Goal: Information Seeking & Learning: Learn about a topic

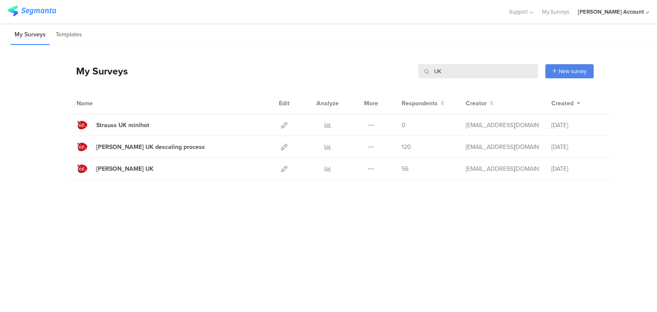
click at [438, 73] on input "UK" at bounding box center [478, 71] width 120 height 14
click at [439, 74] on input "UK" at bounding box center [478, 71] width 120 height 14
click at [437, 73] on input "UK" at bounding box center [478, 71] width 120 height 14
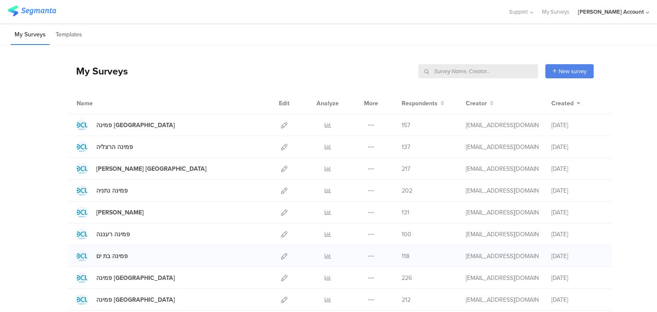
scroll to position [34, 0]
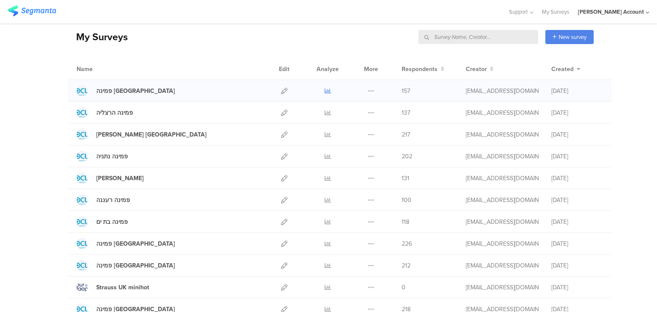
click at [325, 88] on icon at bounding box center [328, 91] width 6 height 6
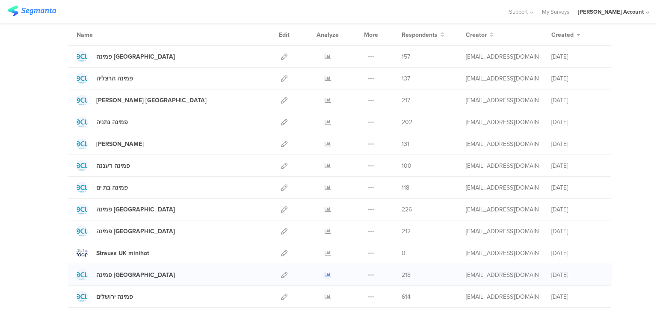
click at [325, 275] on icon at bounding box center [328, 275] width 6 height 6
click at [325, 210] on icon at bounding box center [328, 209] width 6 height 6
click at [325, 186] on icon at bounding box center [328, 187] width 6 height 6
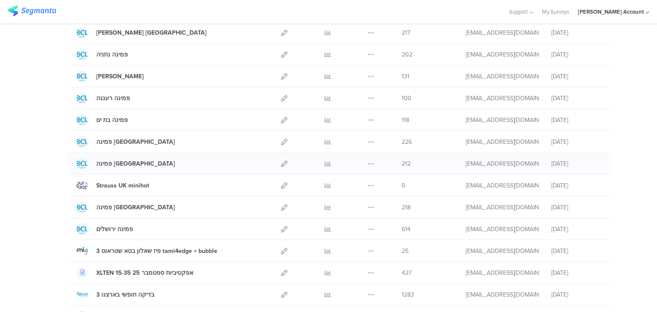
scroll to position [137, 0]
click at [325, 95] on icon at bounding box center [328, 97] width 6 height 6
click at [325, 75] on icon at bounding box center [328, 75] width 6 height 6
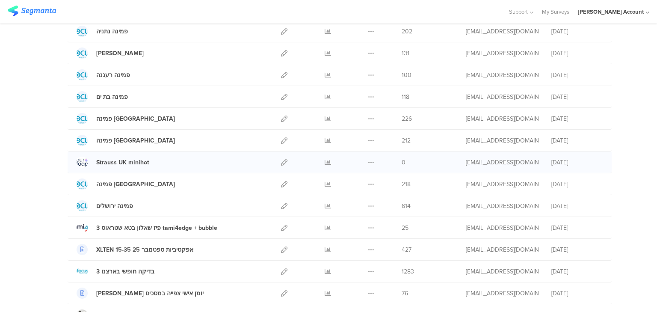
scroll to position [103, 0]
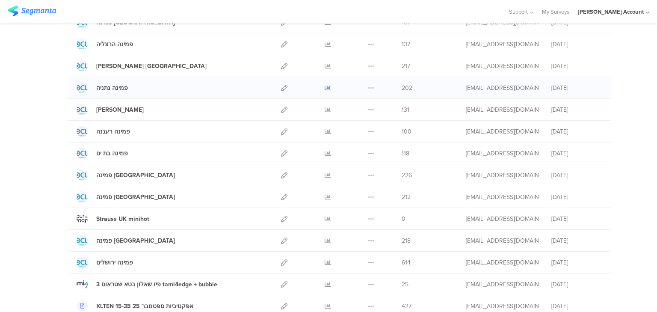
click at [326, 87] on icon at bounding box center [328, 88] width 6 height 6
click at [326, 44] on icon at bounding box center [328, 44] width 6 height 6
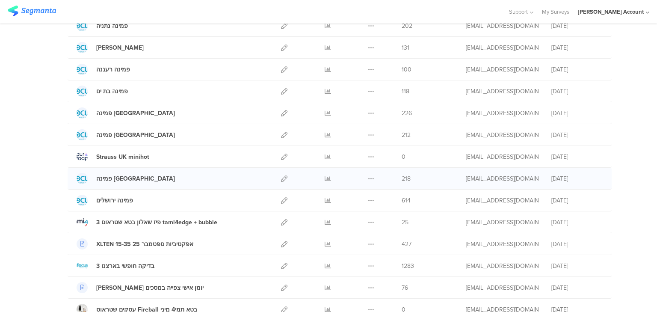
scroll to position [171, 0]
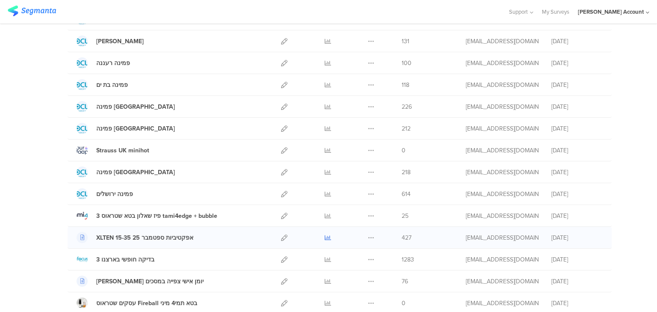
click at [325, 238] on icon at bounding box center [328, 237] width 6 height 6
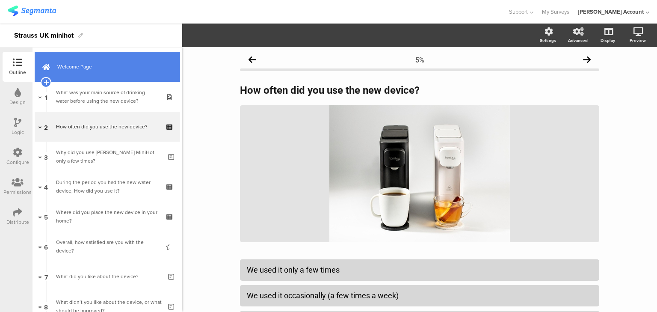
drag, startPoint x: 0, startPoint y: 0, endPoint x: 82, endPoint y: 64, distance: 103.6
click at [82, 64] on span "Welcome Page" at bounding box center [111, 66] width 109 height 9
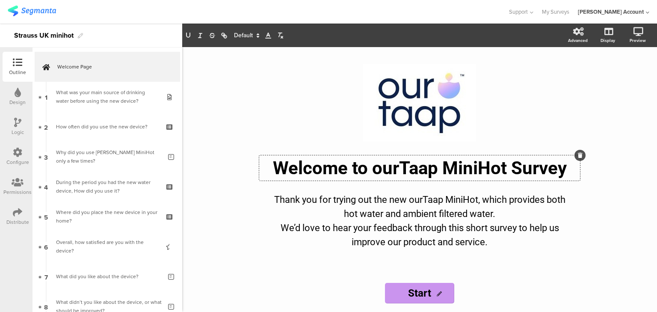
drag, startPoint x: 380, startPoint y: 166, endPoint x: 388, endPoint y: 157, distance: 12.4
click at [375, 166] on div "Welcome to ourTaap MiniHot Survey Welcome to ourTaap MiniHot Survey Welcome to …" at bounding box center [419, 167] width 321 height 25
click at [410, 201] on div "Thank you for trying out the new ourTaap MiniHot, which provides both hot water…" at bounding box center [420, 220] width 304 height 61
click at [229, 204] on div "/ Welcome to OurTaap MiniHot Survey Welcome to OurTaap MiniHot Survey Thank you…" at bounding box center [419, 179] width 475 height 265
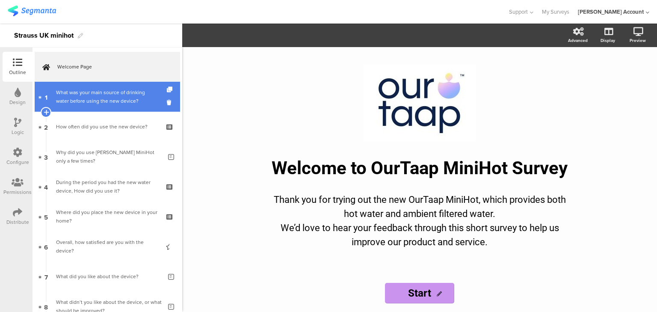
click at [105, 104] on div "What was your main source of drinking water before using the new device?" at bounding box center [107, 96] width 102 height 17
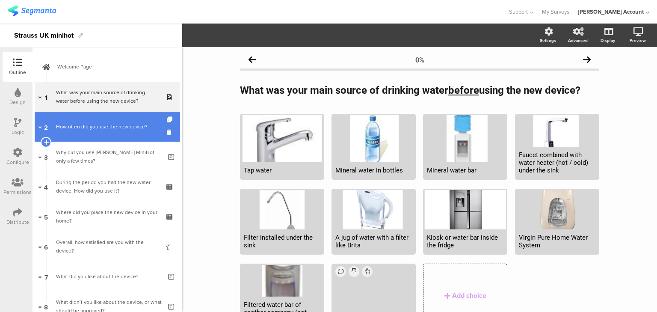
click at [109, 123] on div "How often did you use the new device?" at bounding box center [107, 126] width 102 height 9
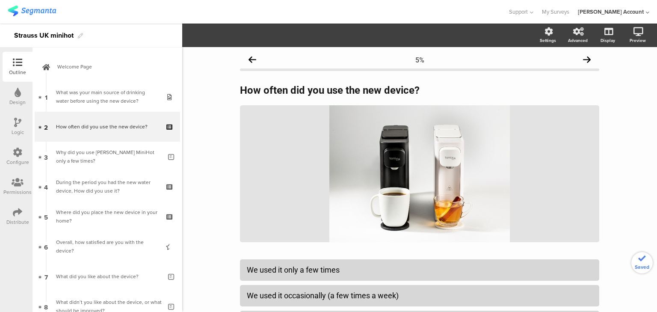
click at [118, 161] on div "Why did you use Tapp MiniHot only a few times?" at bounding box center [109, 156] width 106 height 17
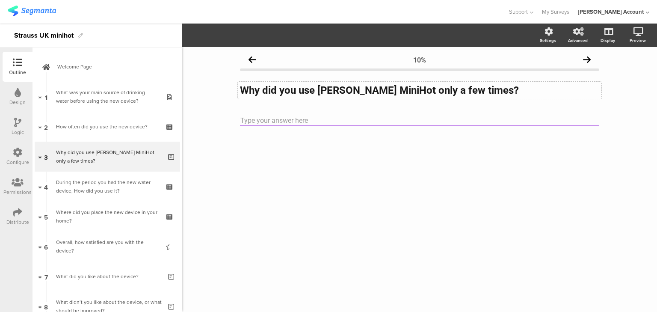
click at [319, 89] on div "Why did you use Tapp MiniHot only a few times? Why did you use Tapp MiniHot onl…" at bounding box center [419, 90] width 363 height 17
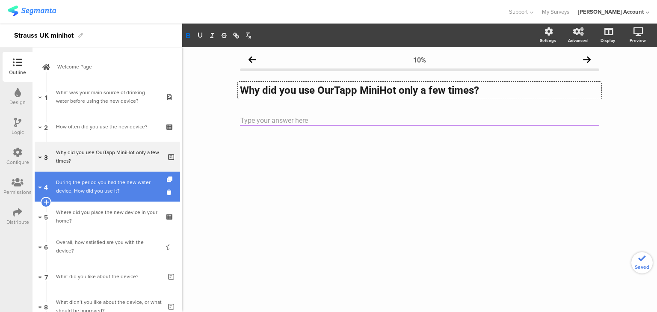
click at [104, 183] on div "During the period you had the new water device, How did you use it?" at bounding box center [107, 186] width 102 height 17
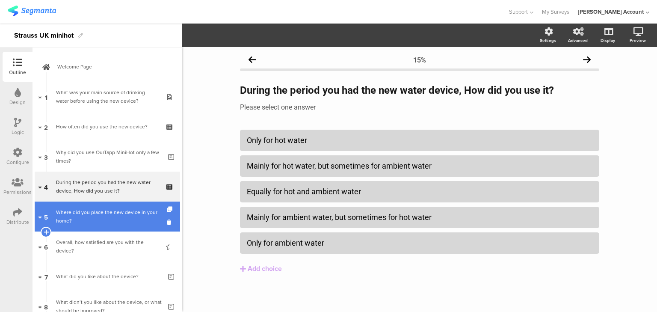
click at [96, 219] on div "Where did you place the new device in your home?" at bounding box center [107, 216] width 102 height 17
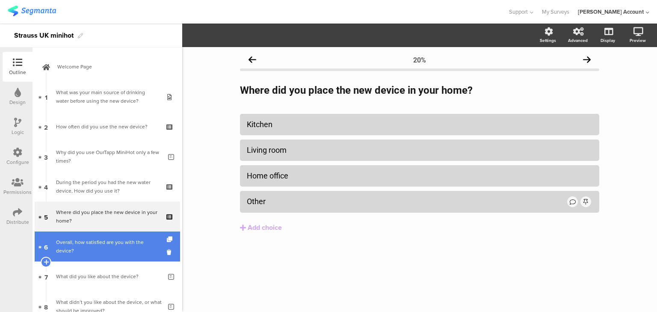
click at [108, 255] on link "6 Overall, how satisfied are you with the device?" at bounding box center [107, 246] width 145 height 30
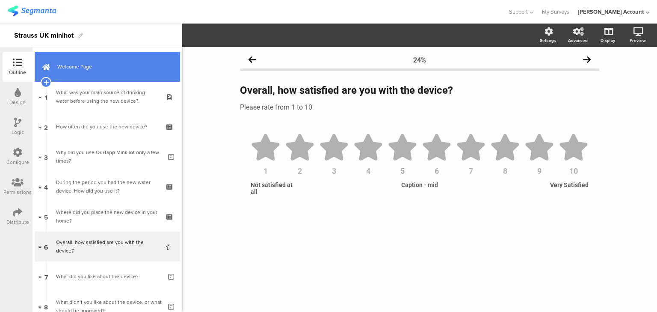
click at [86, 72] on link "Welcome Page" at bounding box center [107, 67] width 145 height 30
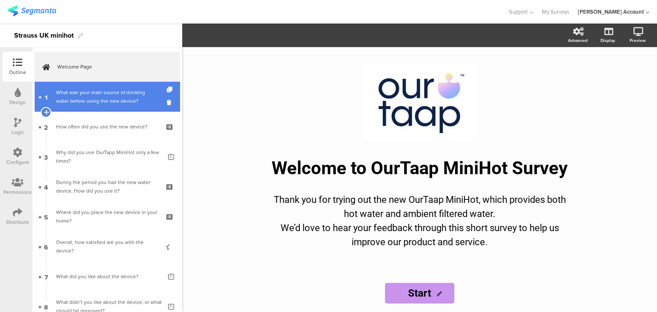
click at [89, 90] on div "What was your main source of drinking water before using the new device?" at bounding box center [107, 96] width 102 height 17
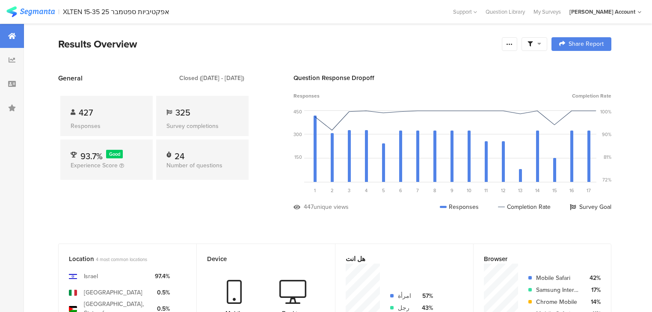
click at [545, 38] on div at bounding box center [534, 44] width 26 height 14
click at [575, 65] on span at bounding box center [579, 68] width 13 height 7
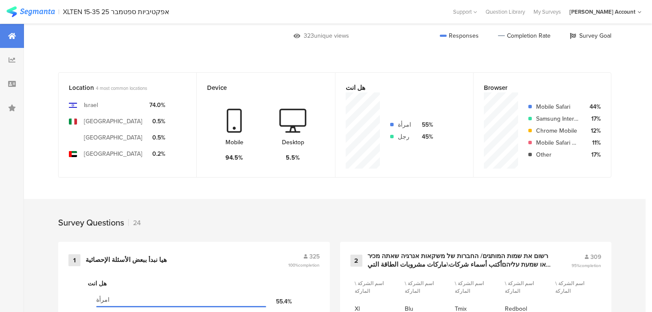
scroll to position [342, 0]
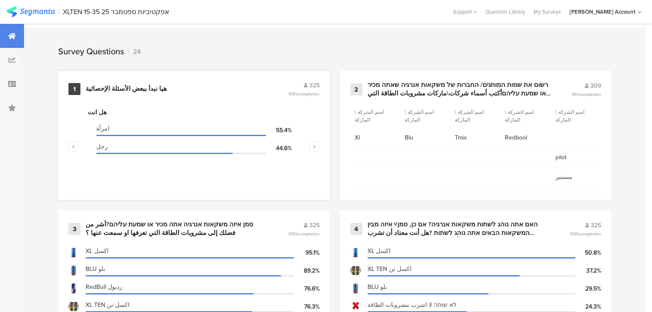
click at [122, 88] on div "هيا نبدأ ببعض الأسئلة الإحصائية" at bounding box center [126, 89] width 81 height 9
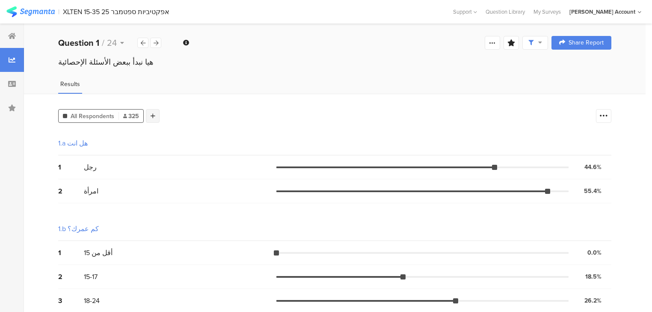
click at [151, 116] on icon at bounding box center [153, 116] width 5 height 6
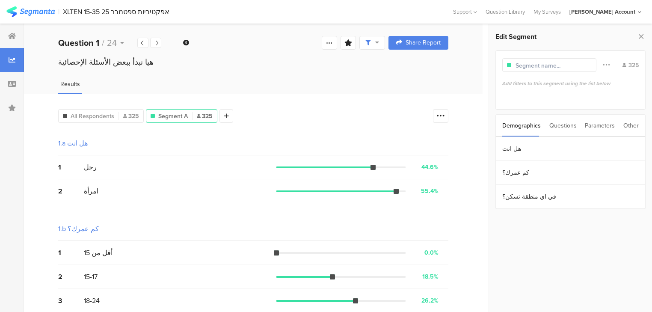
click at [590, 119] on div "Parameters" at bounding box center [600, 126] width 30 height 22
click at [520, 150] on section "c" at bounding box center [570, 149] width 149 height 24
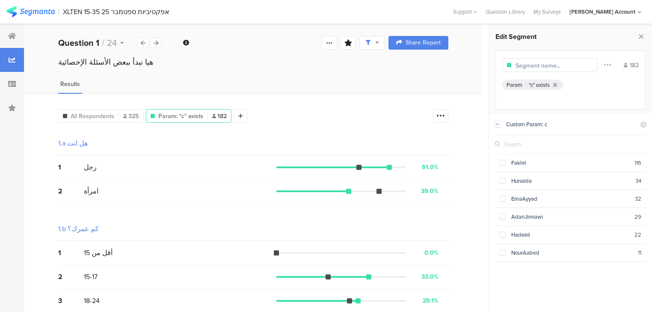
drag, startPoint x: 498, startPoint y: 123, endPoint x: 505, endPoint y: 138, distance: 16.1
click at [497, 123] on icon at bounding box center [497, 124] width 6 height 7
click at [523, 172] on section "i.project" at bounding box center [570, 173] width 149 height 24
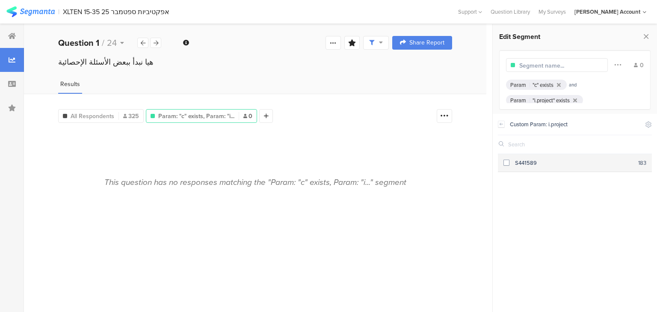
click at [533, 163] on div "S441589" at bounding box center [573, 163] width 129 height 8
click at [152, 42] on div at bounding box center [155, 43] width 11 height 10
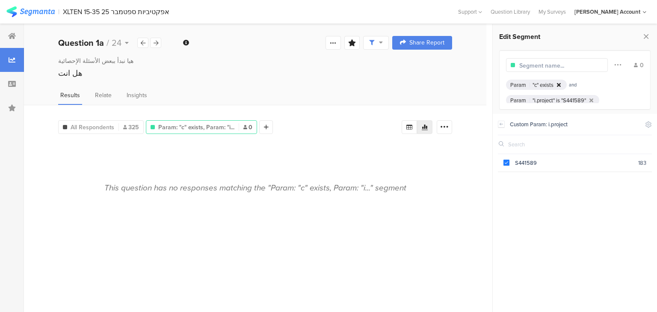
click at [561, 82] on div at bounding box center [558, 85] width 7 height 6
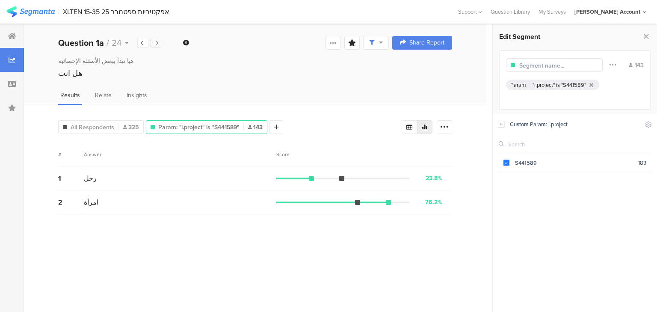
click at [157, 38] on div at bounding box center [155, 43] width 11 height 10
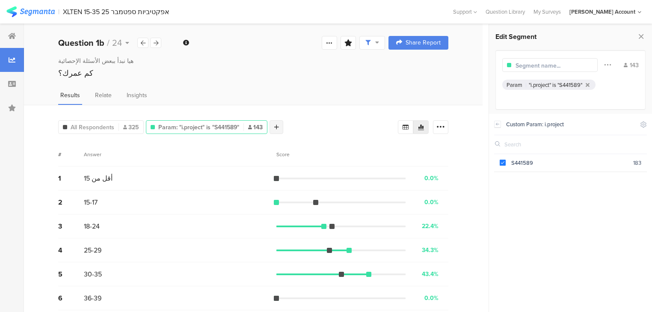
click at [277, 125] on icon at bounding box center [276, 127] width 5 height 6
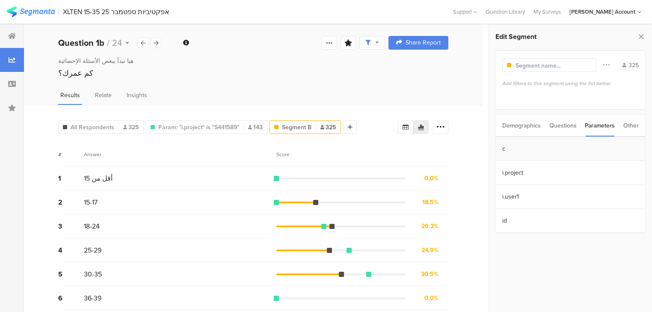
click at [515, 151] on section "c" at bounding box center [570, 149] width 149 height 24
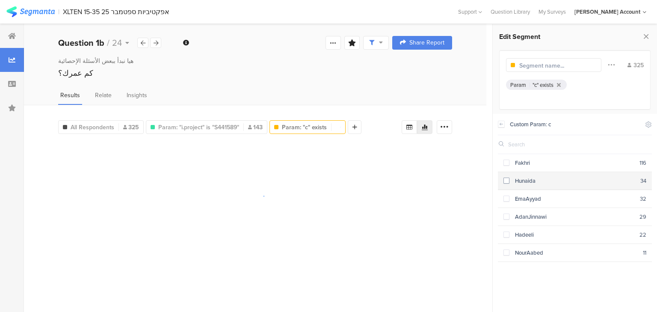
drag, startPoint x: 526, startPoint y: 165, endPoint x: 525, endPoint y: 183, distance: 17.1
click at [525, 165] on div "Fakhri" at bounding box center [574, 163] width 130 height 8
drag, startPoint x: 526, startPoint y: 184, endPoint x: 528, endPoint y: 200, distance: 15.6
click at [526, 185] on section "Hunaida 34" at bounding box center [575, 181] width 154 height 18
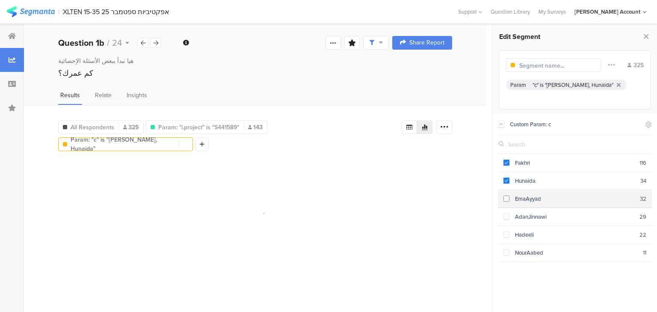
click at [529, 202] on section "EmaAyyad 32" at bounding box center [575, 199] width 154 height 18
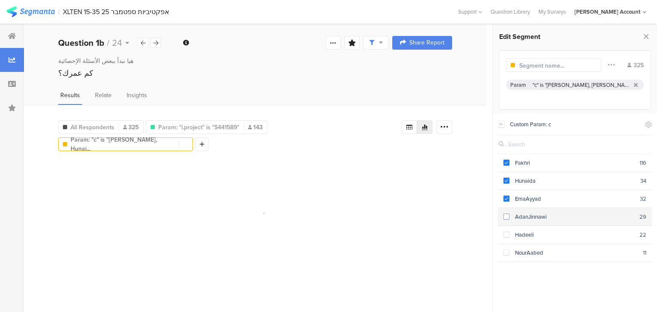
click at [529, 213] on div "AdanJinnawi" at bounding box center [574, 217] width 130 height 8
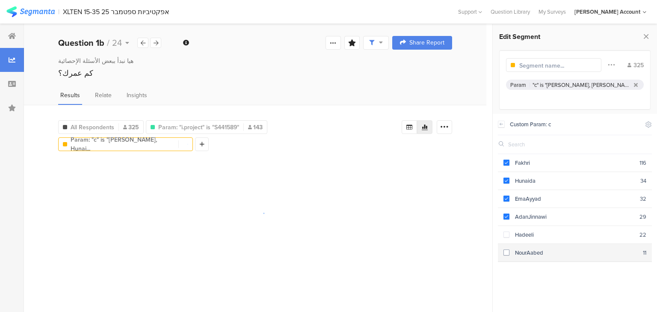
drag, startPoint x: 529, startPoint y: 235, endPoint x: 530, endPoint y: 247, distance: 12.0
click at [529, 236] on div "Hadeeli" at bounding box center [574, 234] width 130 height 8
click at [530, 248] on div "NourAabed" at bounding box center [575, 252] width 133 height 8
